Goal: Information Seeking & Learning: Learn about a topic

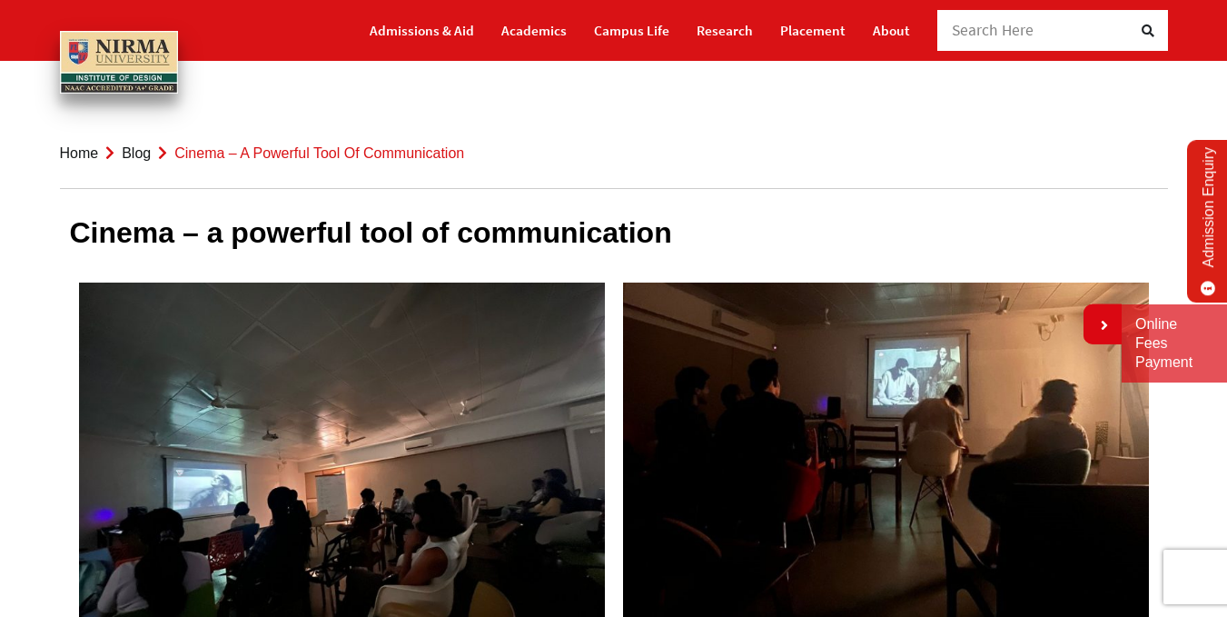
click at [397, 193] on div "Cinema – a powerful tool of communication Cinema is primarily a visual medium, …" at bounding box center [613, 592] width 1115 height 841
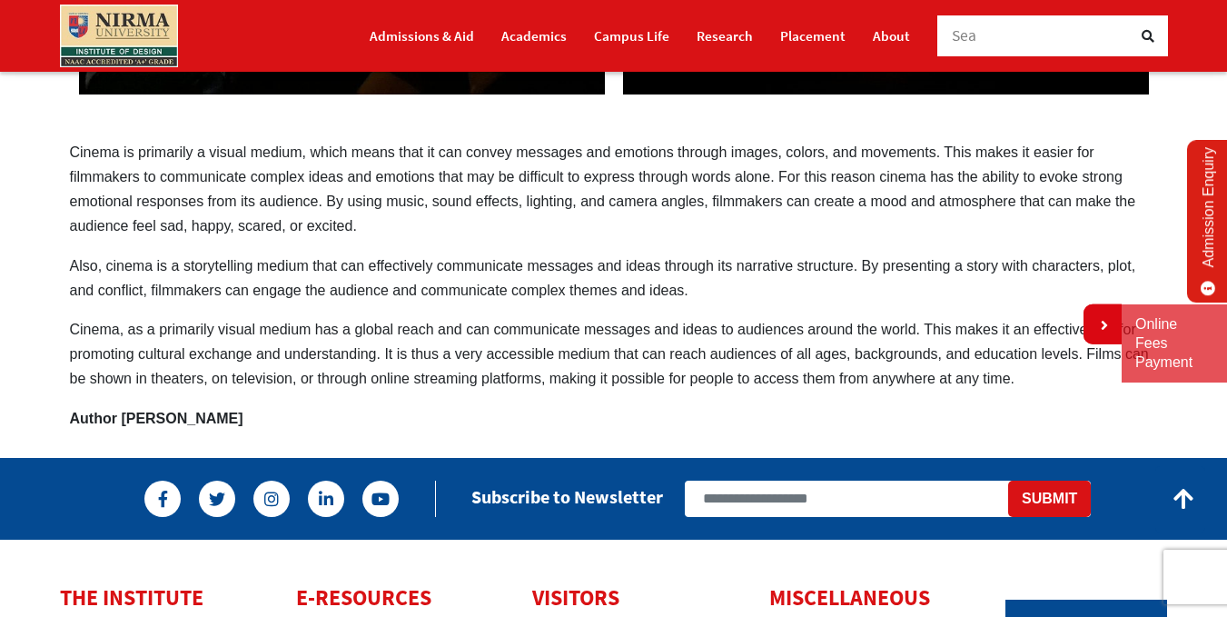
scroll to position [581, 0]
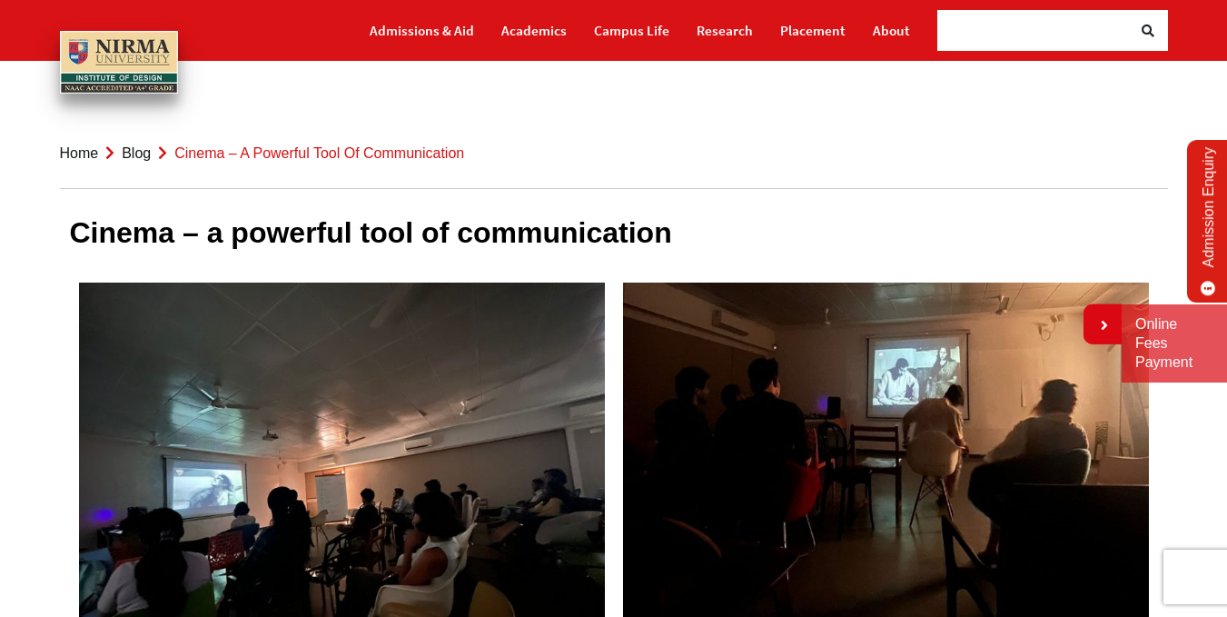
scroll to position [1002, 0]
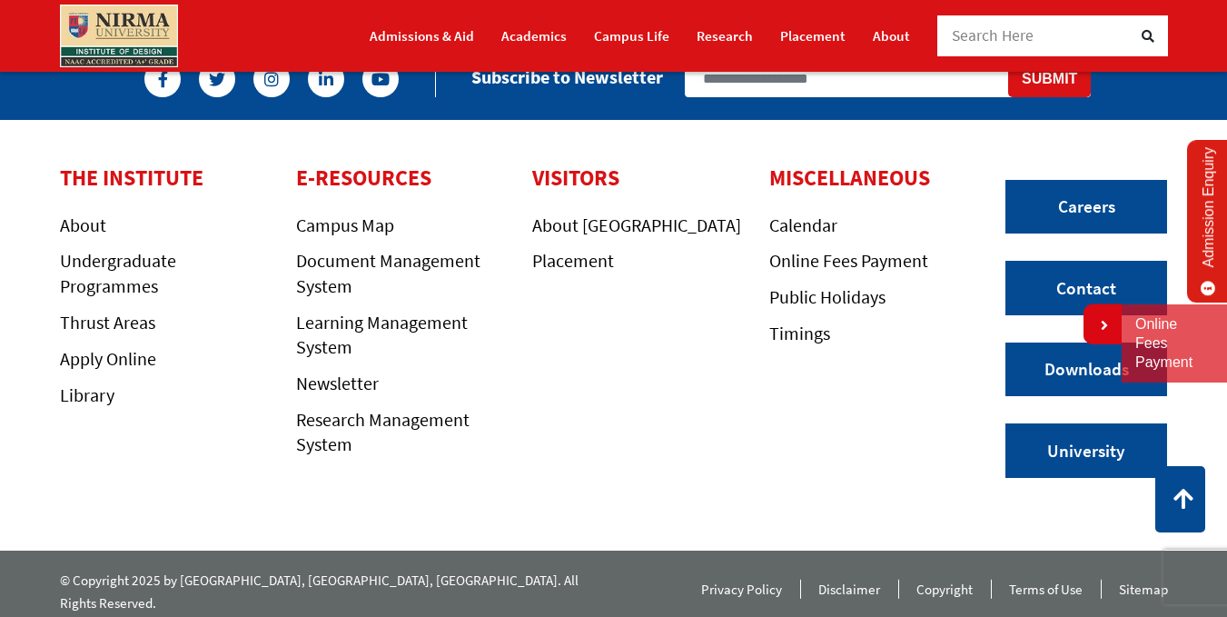
drag, startPoint x: 529, startPoint y: 404, endPoint x: 648, endPoint y: 299, distance: 159.6
click at [648, 299] on div "VISITORS About Ahmedabad Placement" at bounding box center [637, 318] width 236 height 307
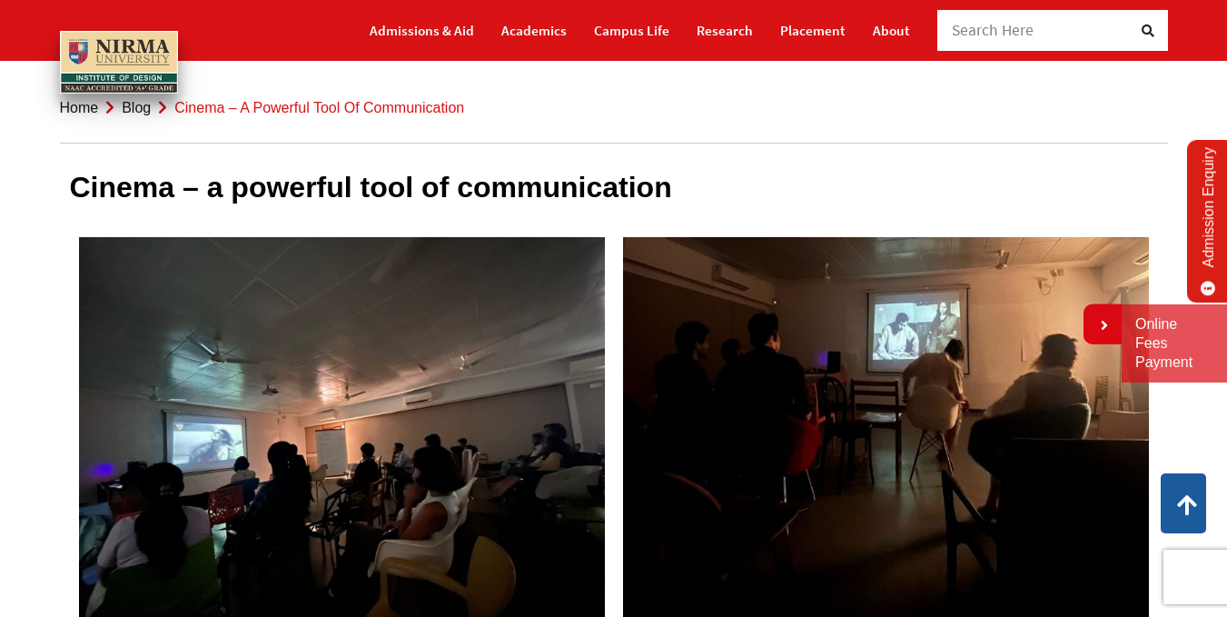
scroll to position [0, 0]
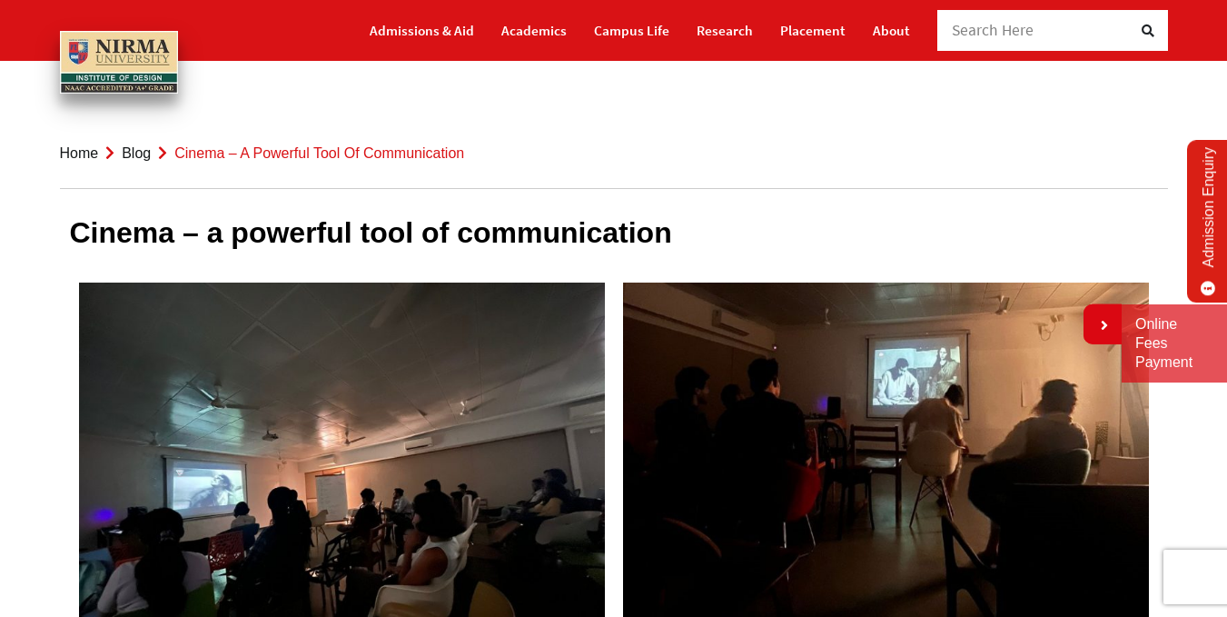
drag, startPoint x: 578, startPoint y: 287, endPoint x: 637, endPoint y: 134, distance: 163.6
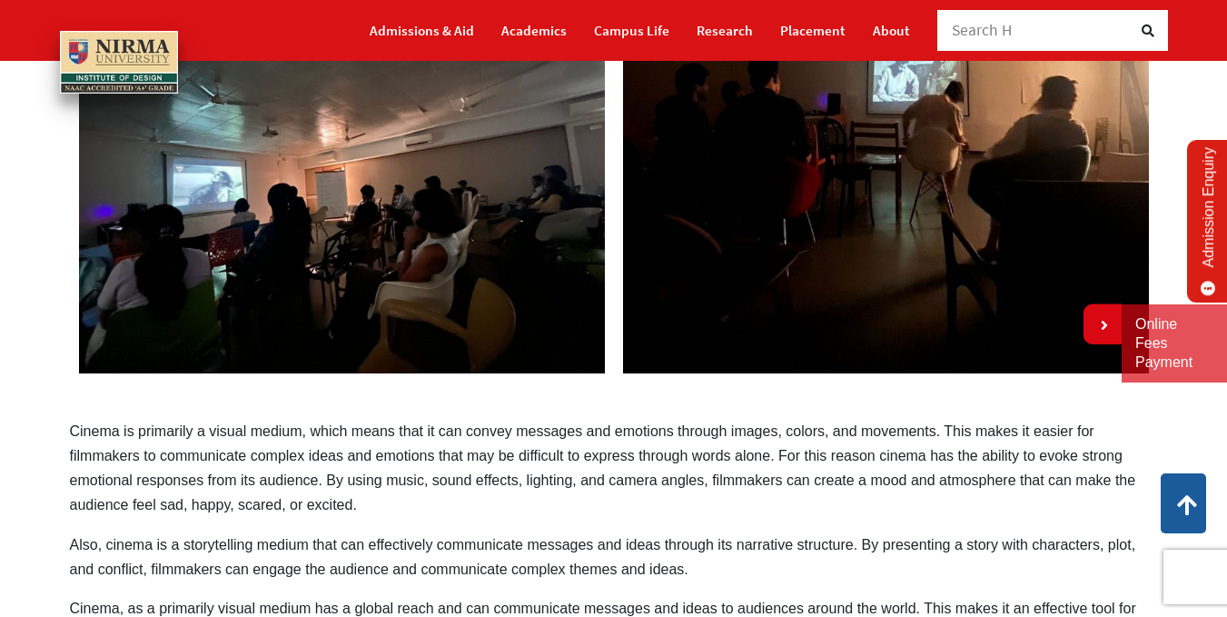
scroll to position [93, 0]
